Goal: Navigation & Orientation: Find specific page/section

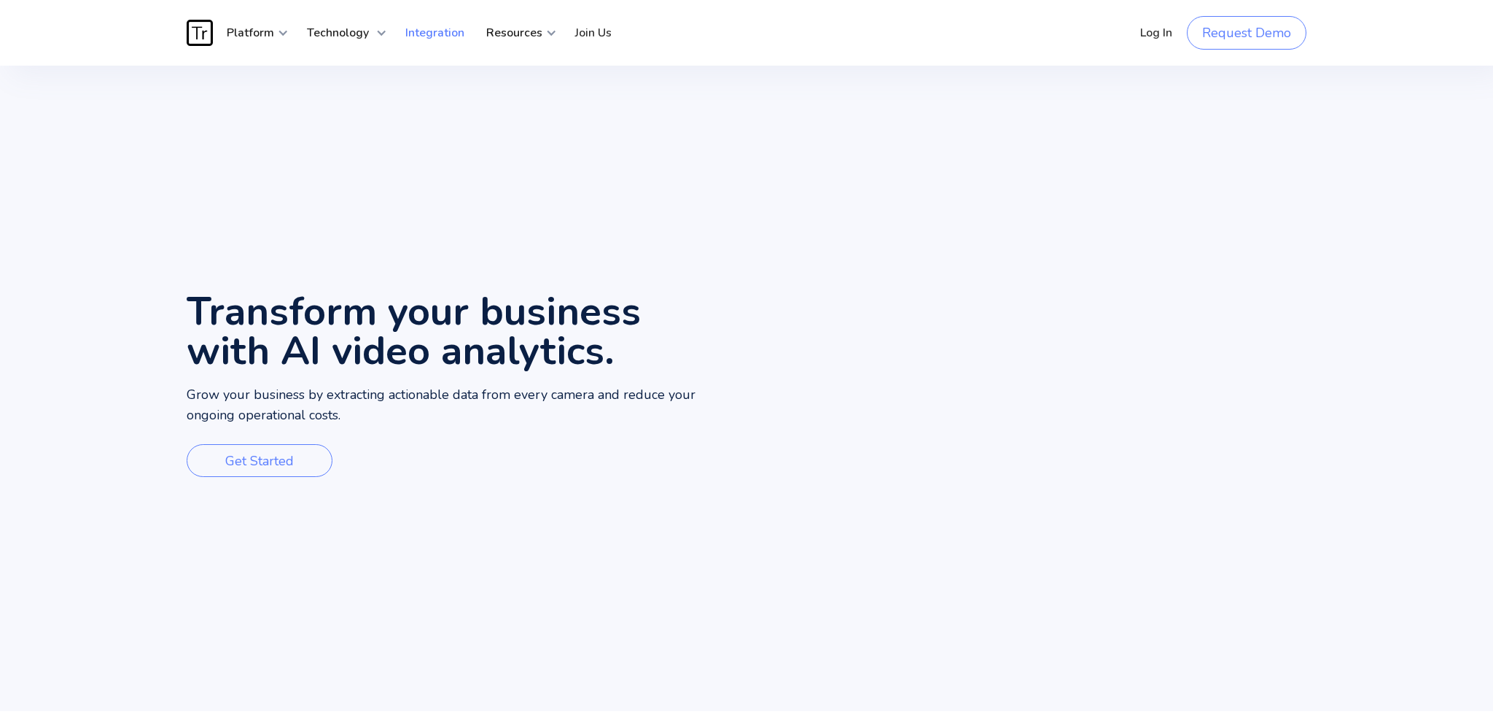
click at [442, 36] on link "Integration" at bounding box center [434, 33] width 81 height 44
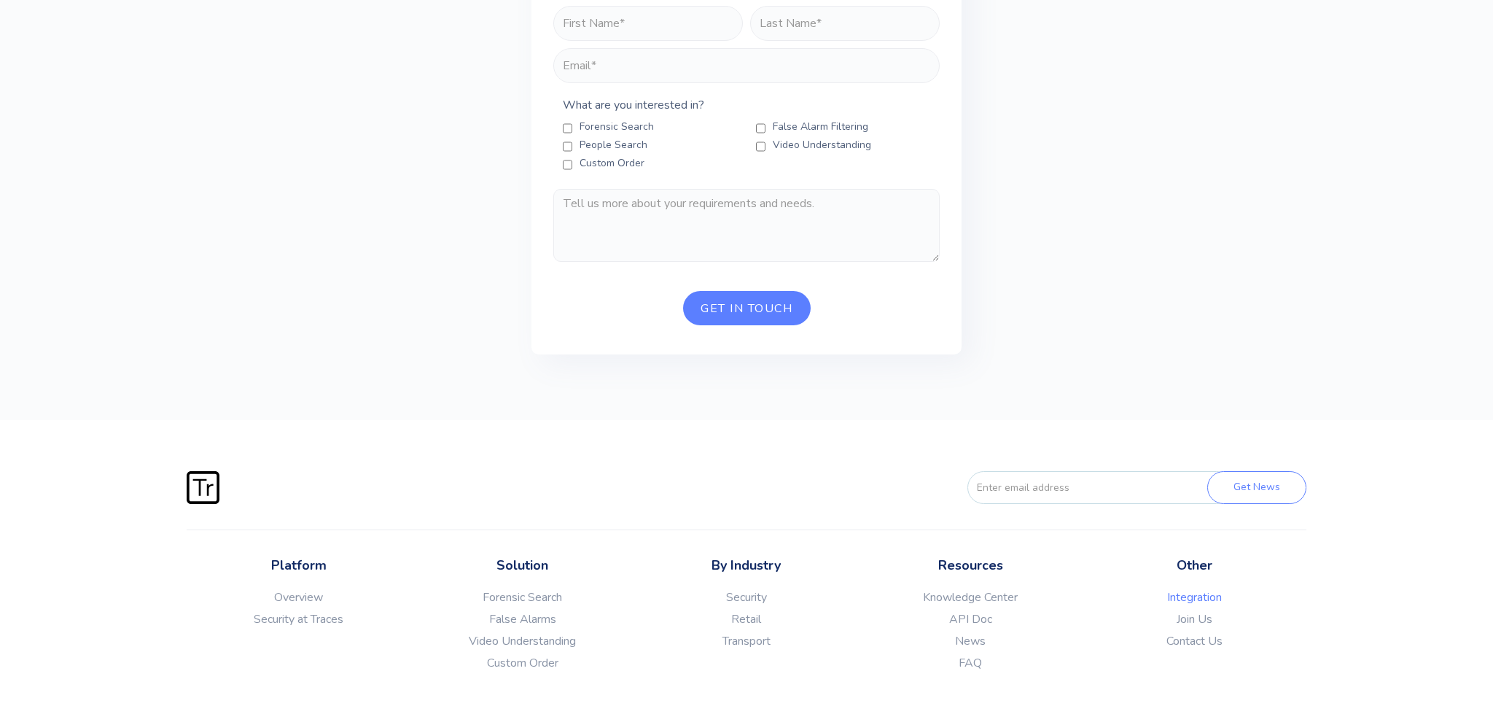
scroll to position [2880, 0]
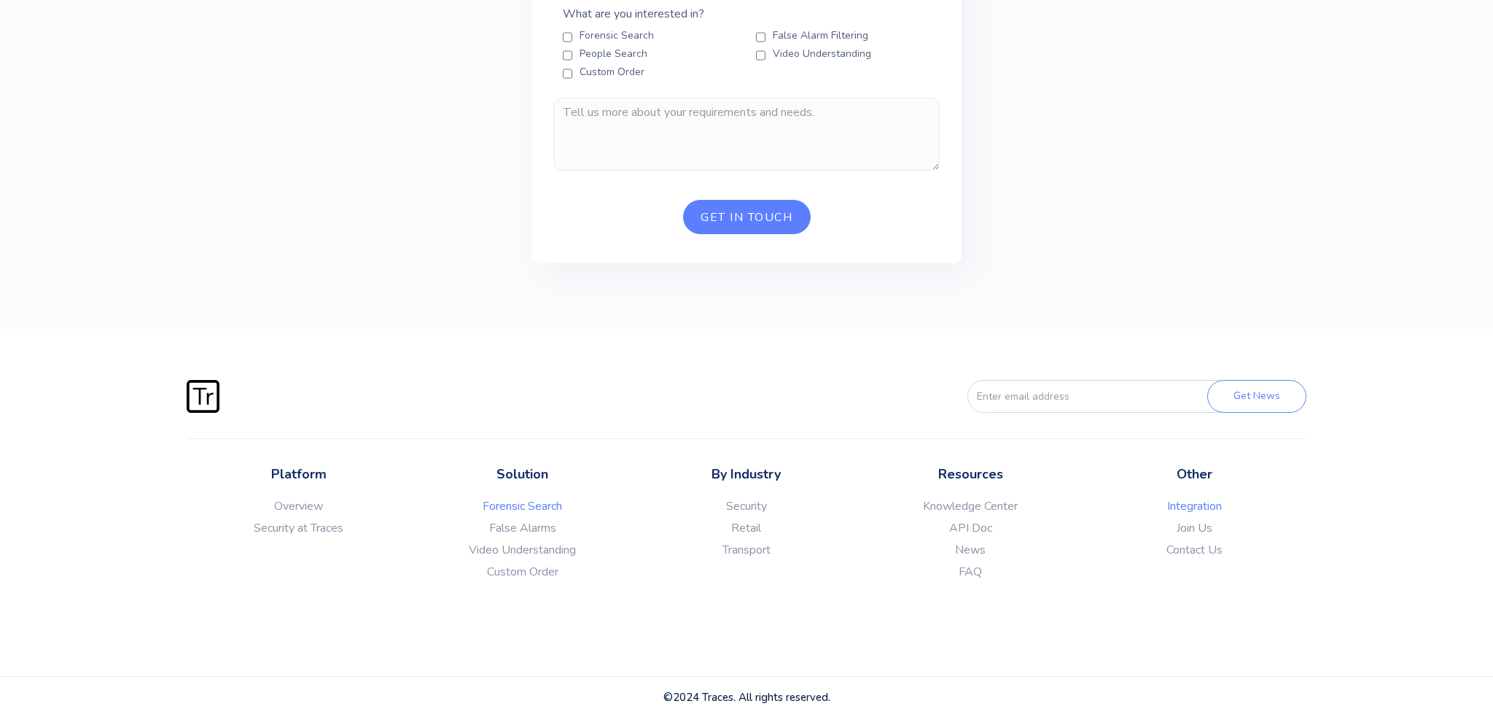
click at [542, 508] on link "Forensic Search" at bounding box center [523, 506] width 224 height 15
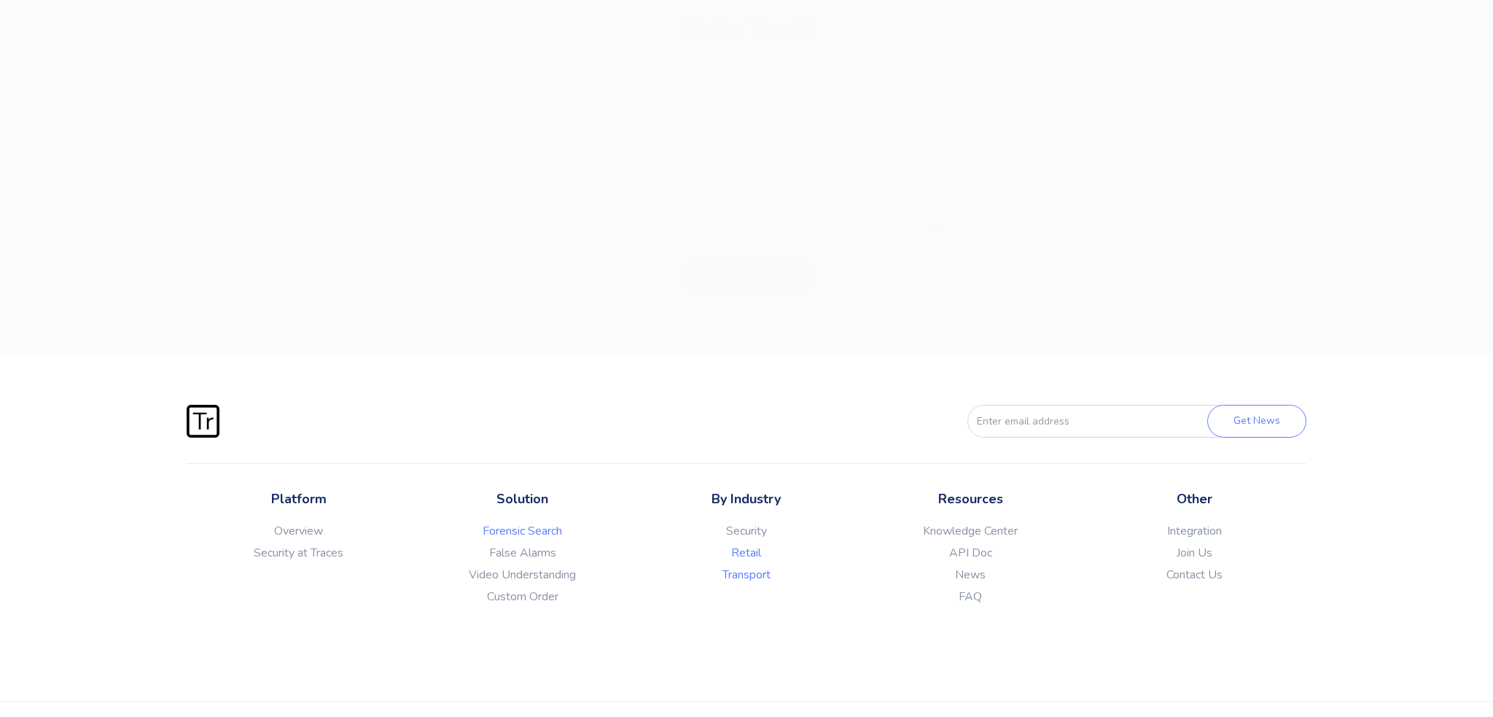
scroll to position [4762, 0]
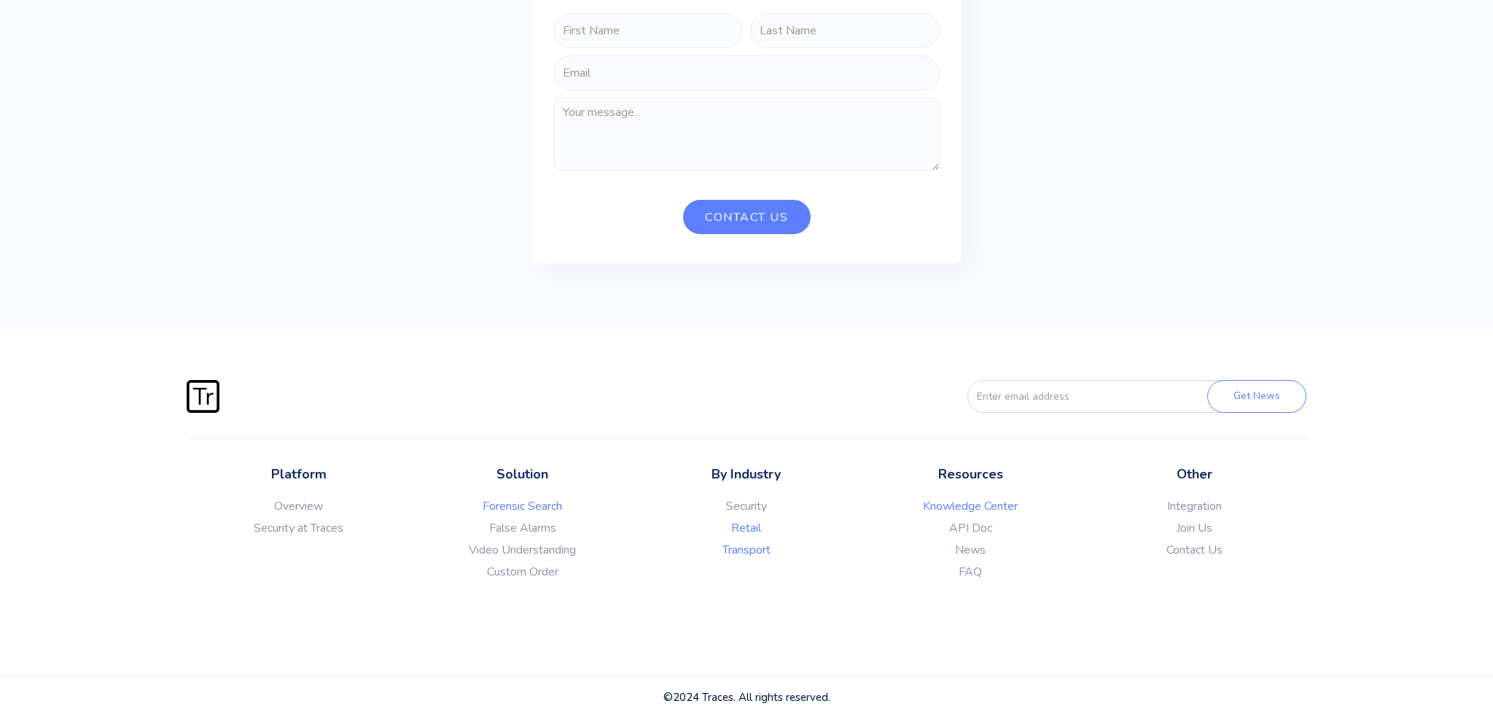
click at [997, 505] on link "Knowledge Center" at bounding box center [971, 506] width 224 height 15
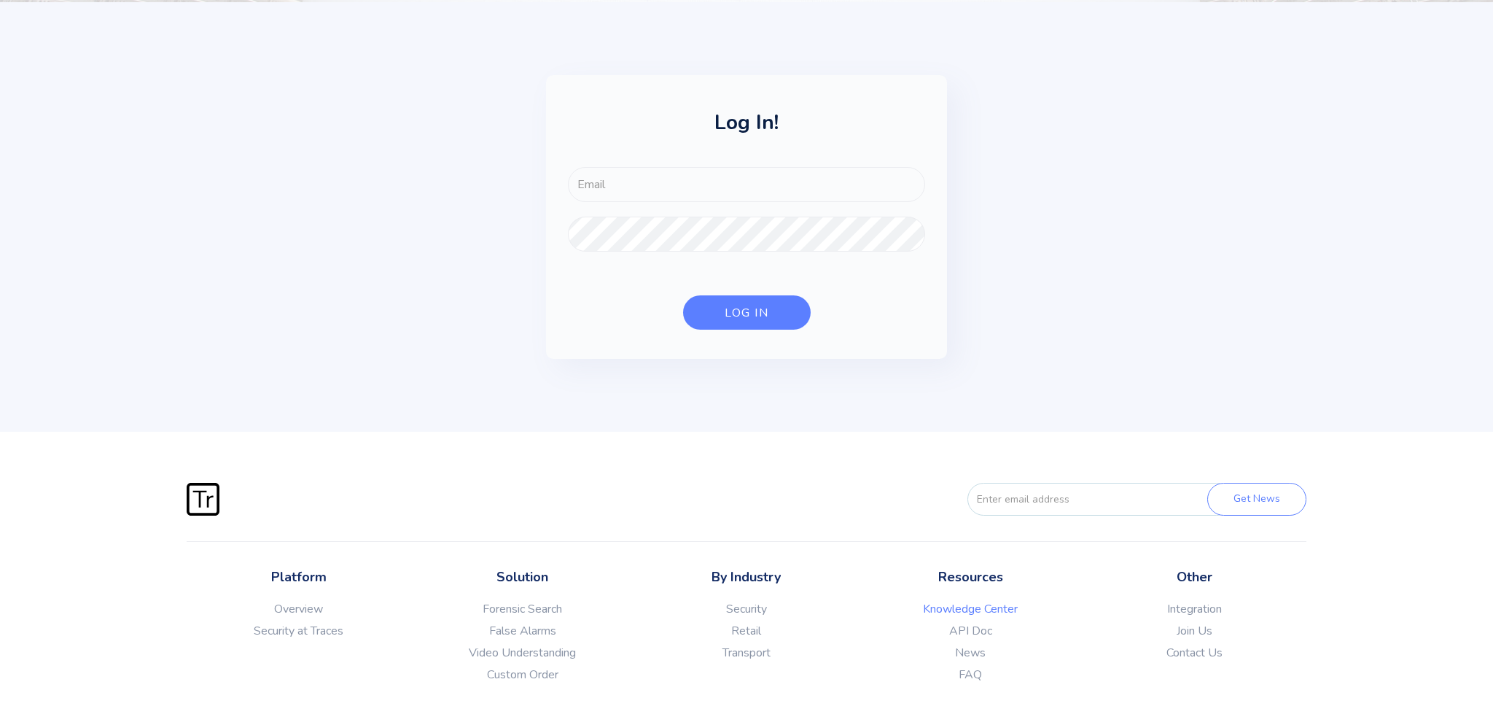
scroll to position [596, 0]
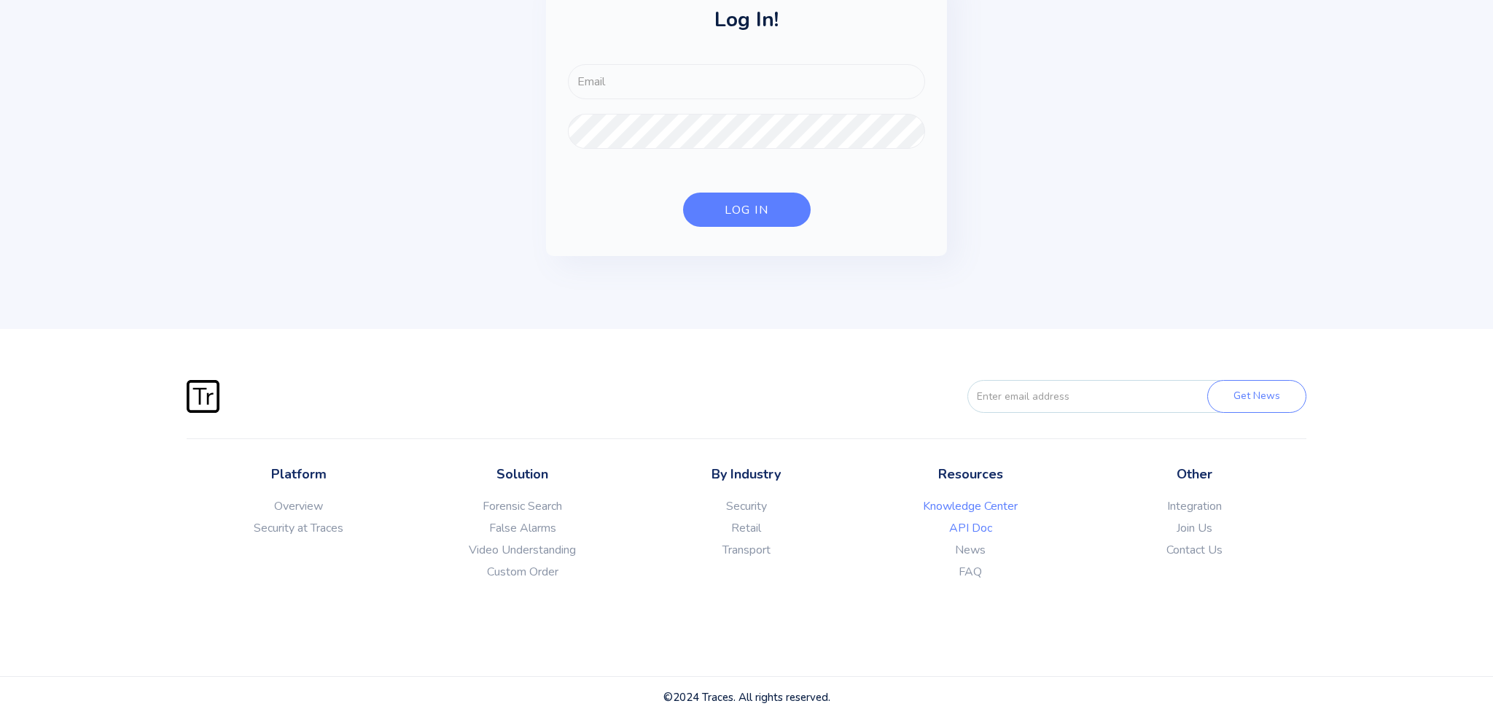
click at [952, 528] on link "API Doc" at bounding box center [971, 528] width 224 height 15
